Goal: Transaction & Acquisition: Purchase product/service

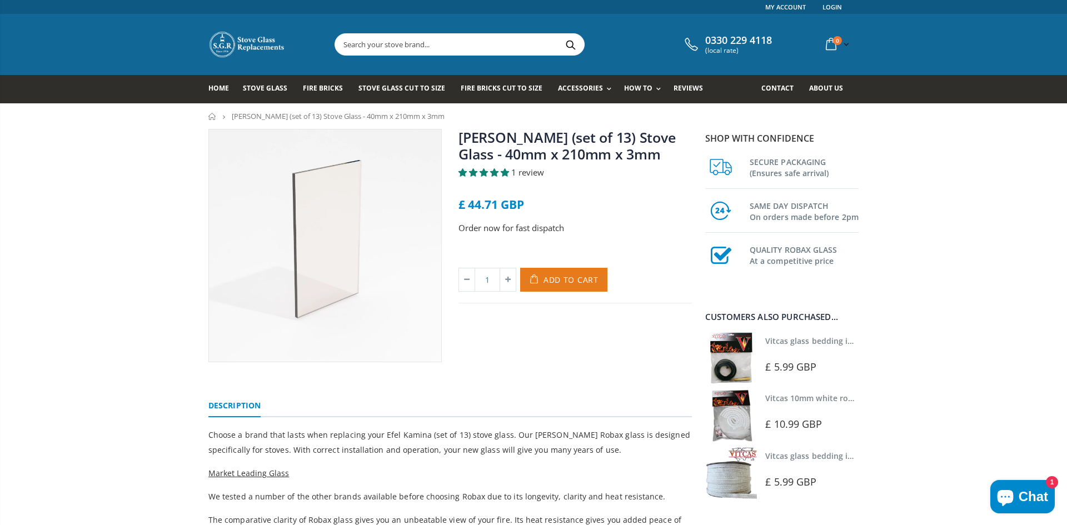
click at [570, 276] on span "Add to Cart" at bounding box center [571, 280] width 55 height 11
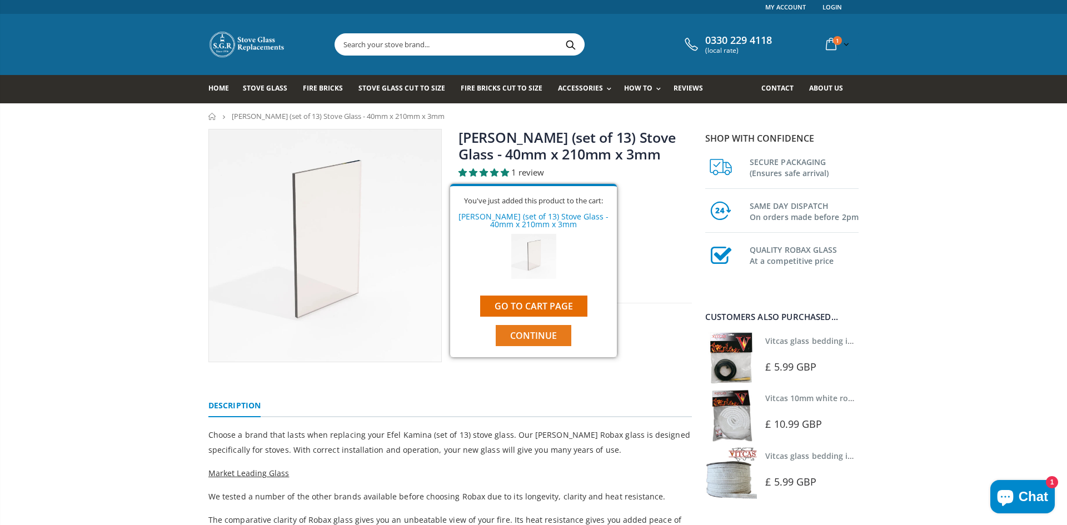
click at [545, 335] on span "Continue" at bounding box center [533, 336] width 47 height 12
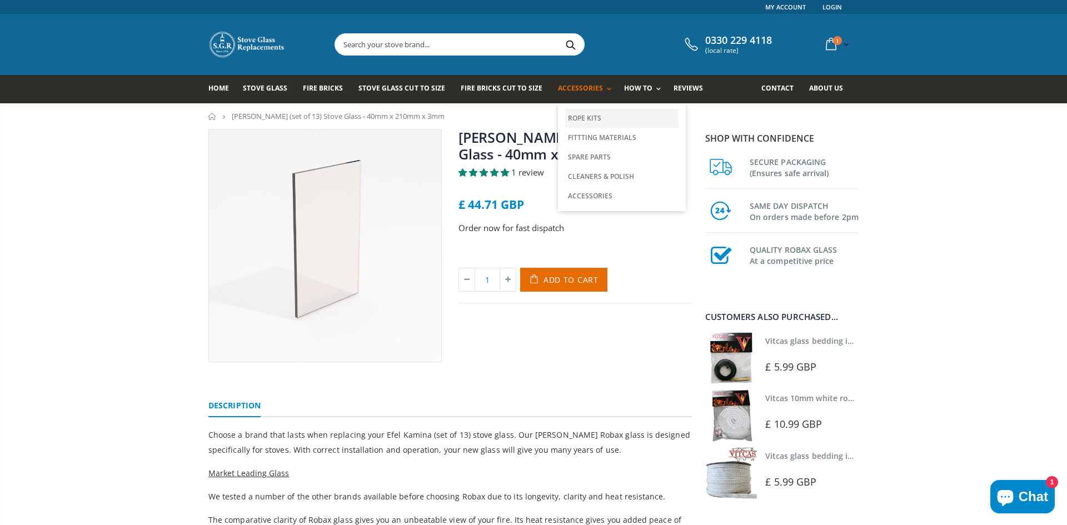
click at [588, 120] on link "Rope Kits" at bounding box center [621, 118] width 113 height 19
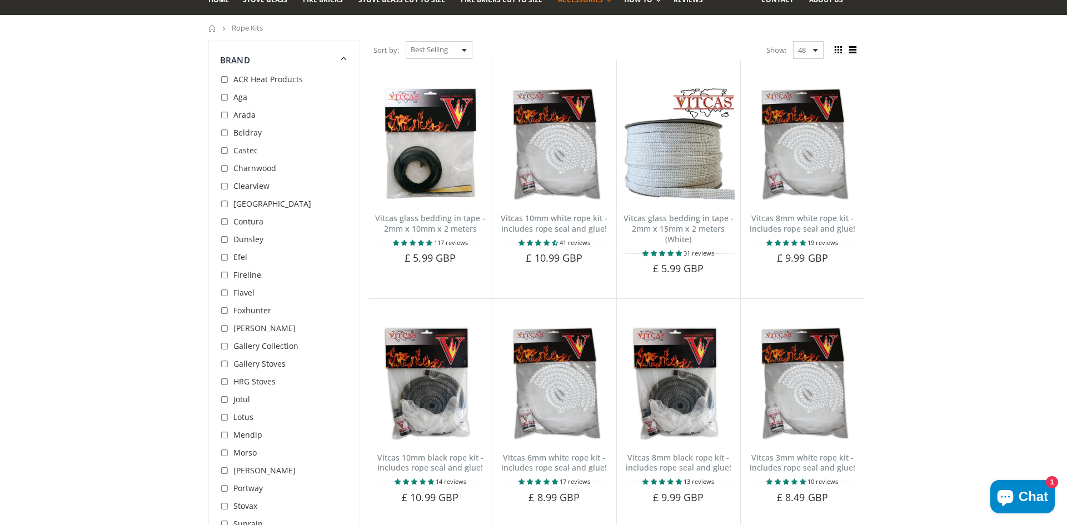
scroll to position [74, 0]
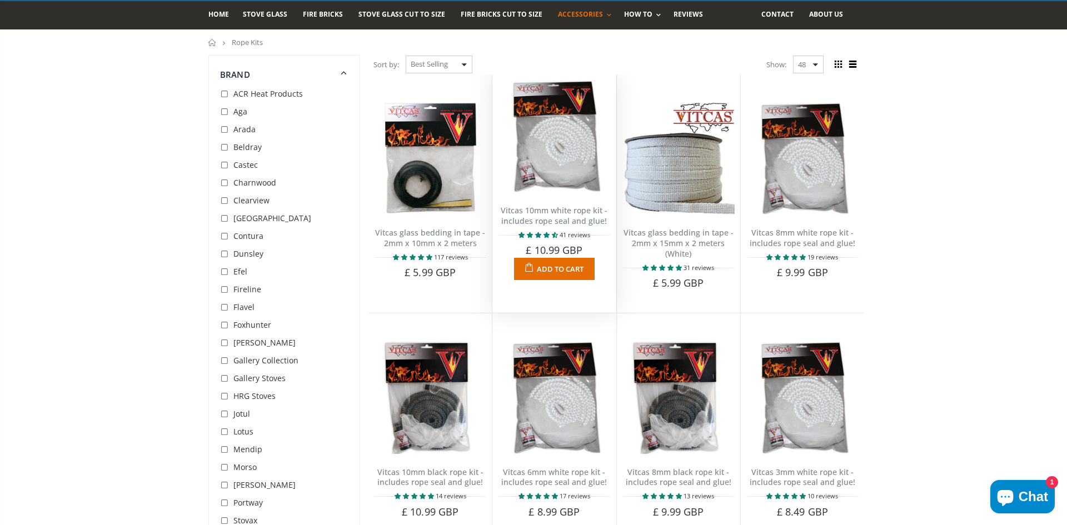
click at [582, 221] on link "Vitcas 10mm white rope kit - includes rope seal and glue!" at bounding box center [554, 215] width 107 height 21
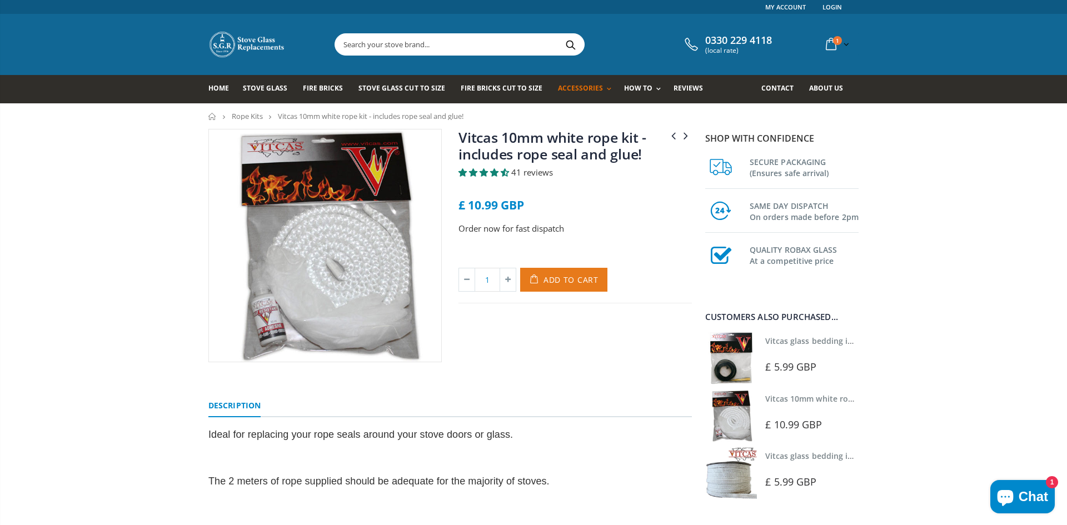
click at [580, 281] on span "Add to Cart" at bounding box center [571, 280] width 55 height 11
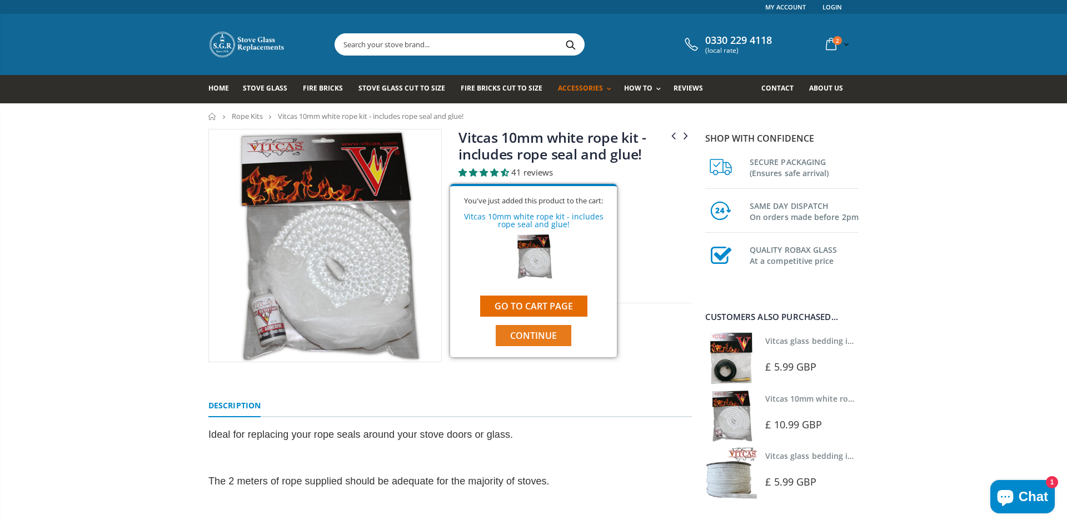
click at [544, 339] on span "Continue" at bounding box center [533, 336] width 47 height 12
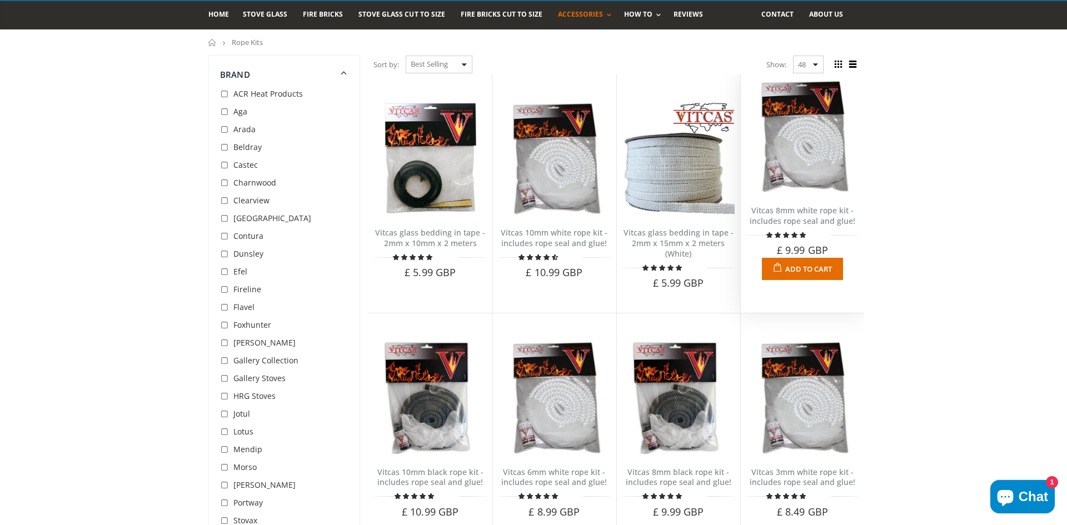
scroll to position [74, 0]
click at [811, 270] on span "Add to Cart" at bounding box center [809, 269] width 47 height 10
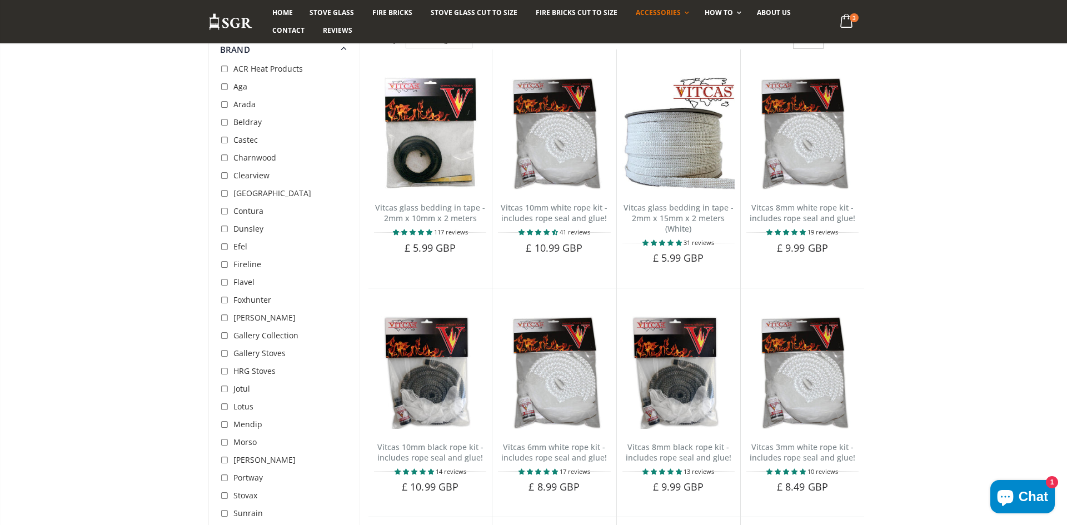
scroll to position [92, 0]
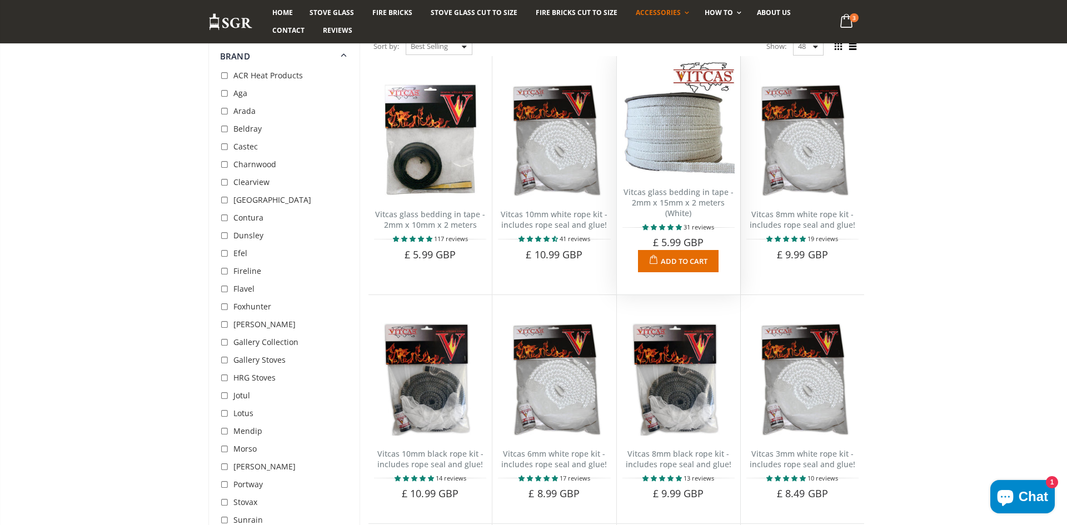
click at [669, 262] on span "Add to Cart" at bounding box center [684, 261] width 47 height 10
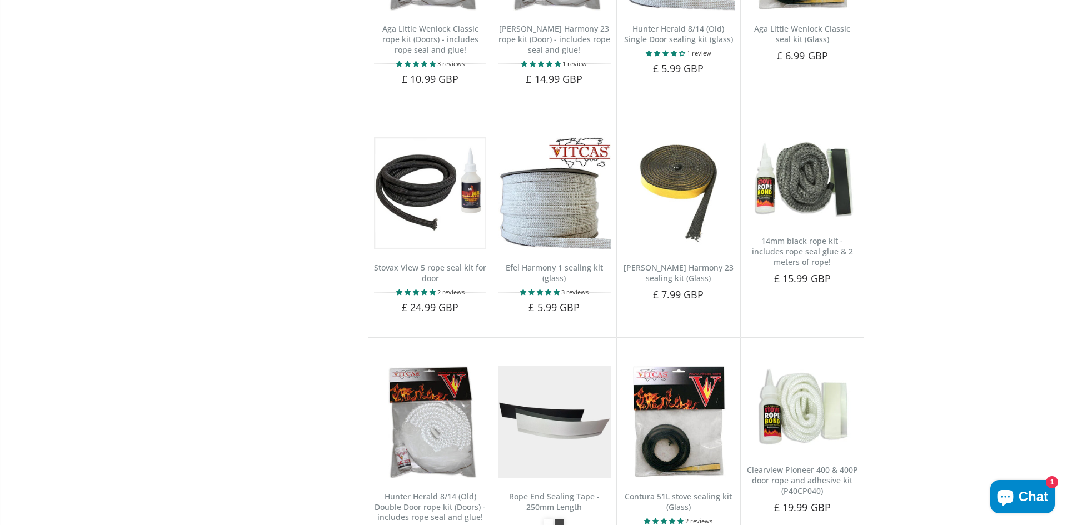
scroll to position [0, 0]
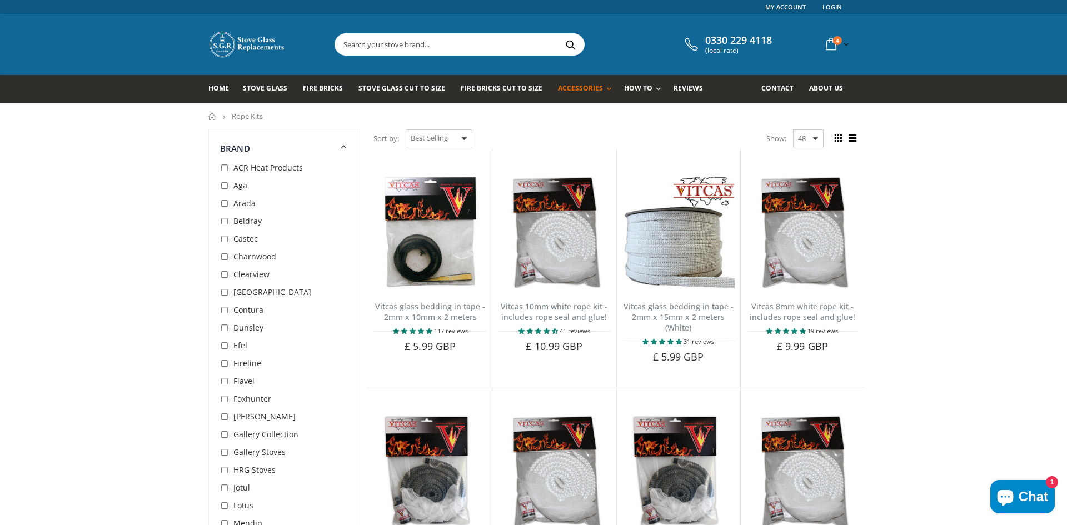
click at [389, 44] on input "text" at bounding box center [522, 44] width 374 height 21
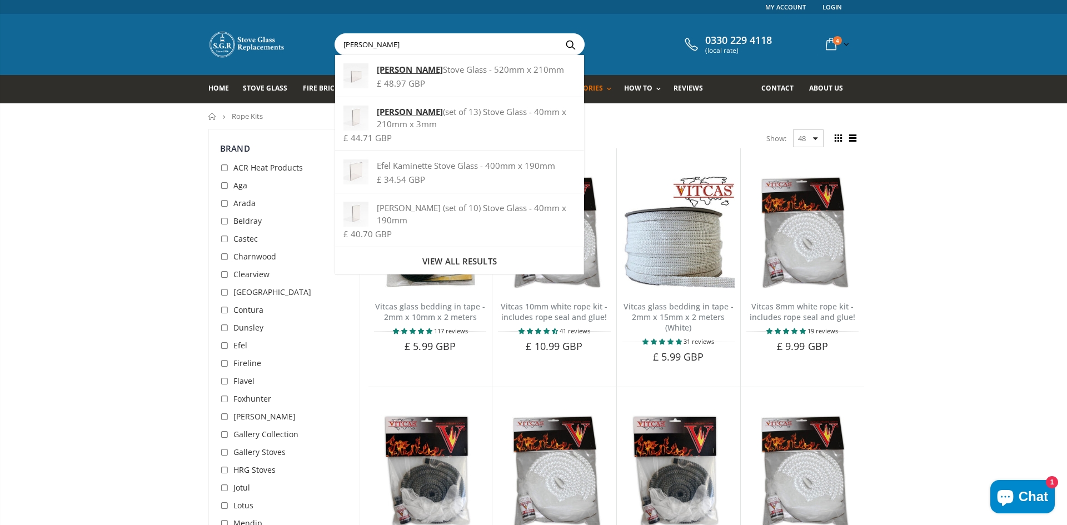
type input "efel kamina"
click at [558, 34] on button "Search" at bounding box center [570, 44] width 25 height 21
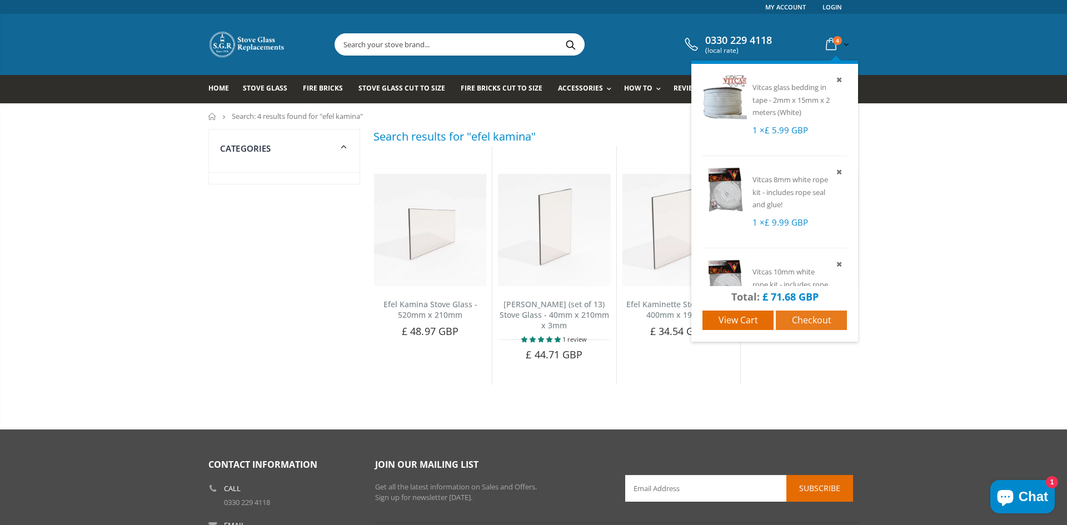
click at [795, 319] on span "Checkout" at bounding box center [811, 320] width 39 height 12
click at [756, 321] on span "View cart" at bounding box center [738, 320] width 39 height 12
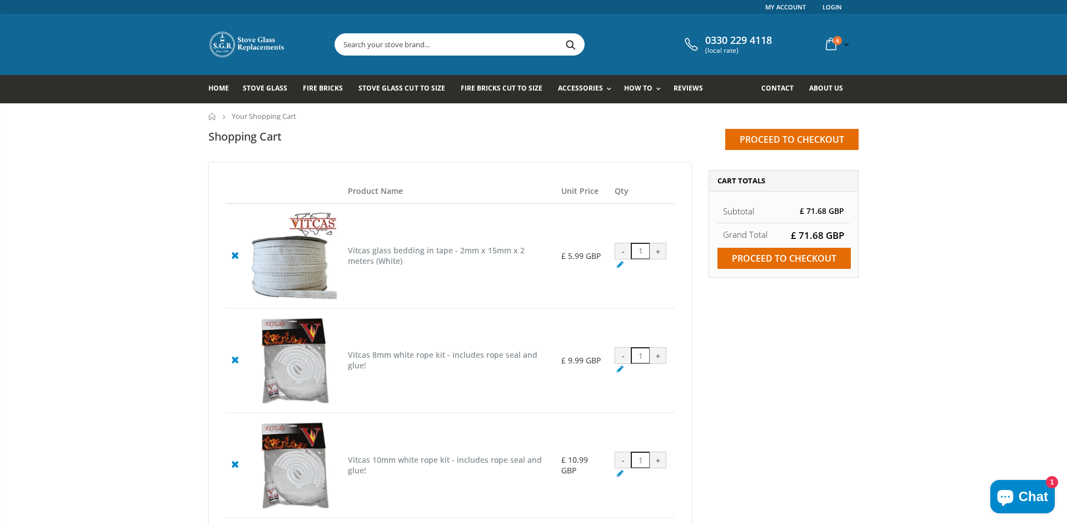
click at [236, 471] on icon at bounding box center [235, 464] width 14 height 13
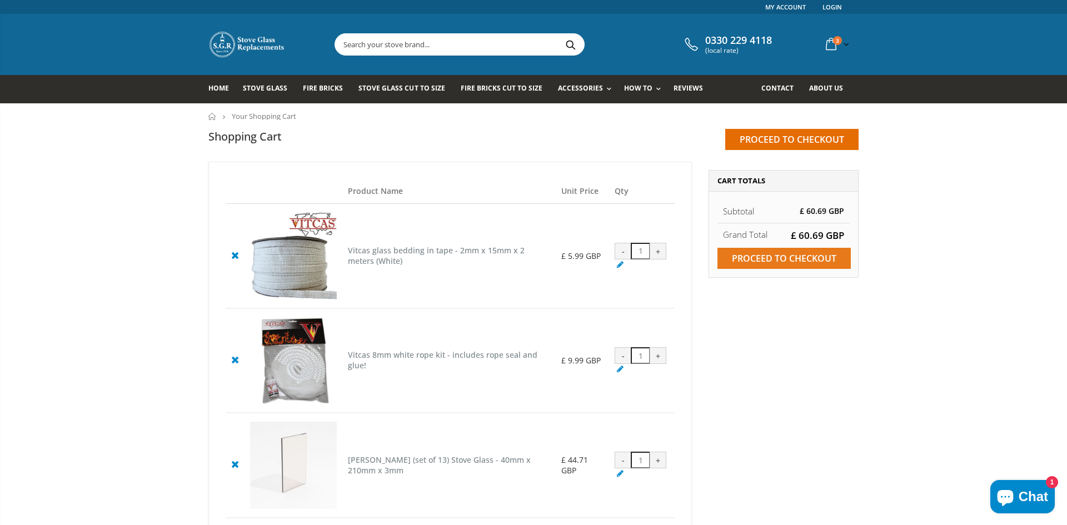
click at [802, 260] on input "Proceed to checkout" at bounding box center [784, 258] width 133 height 21
